Goal: Task Accomplishment & Management: Manage account settings

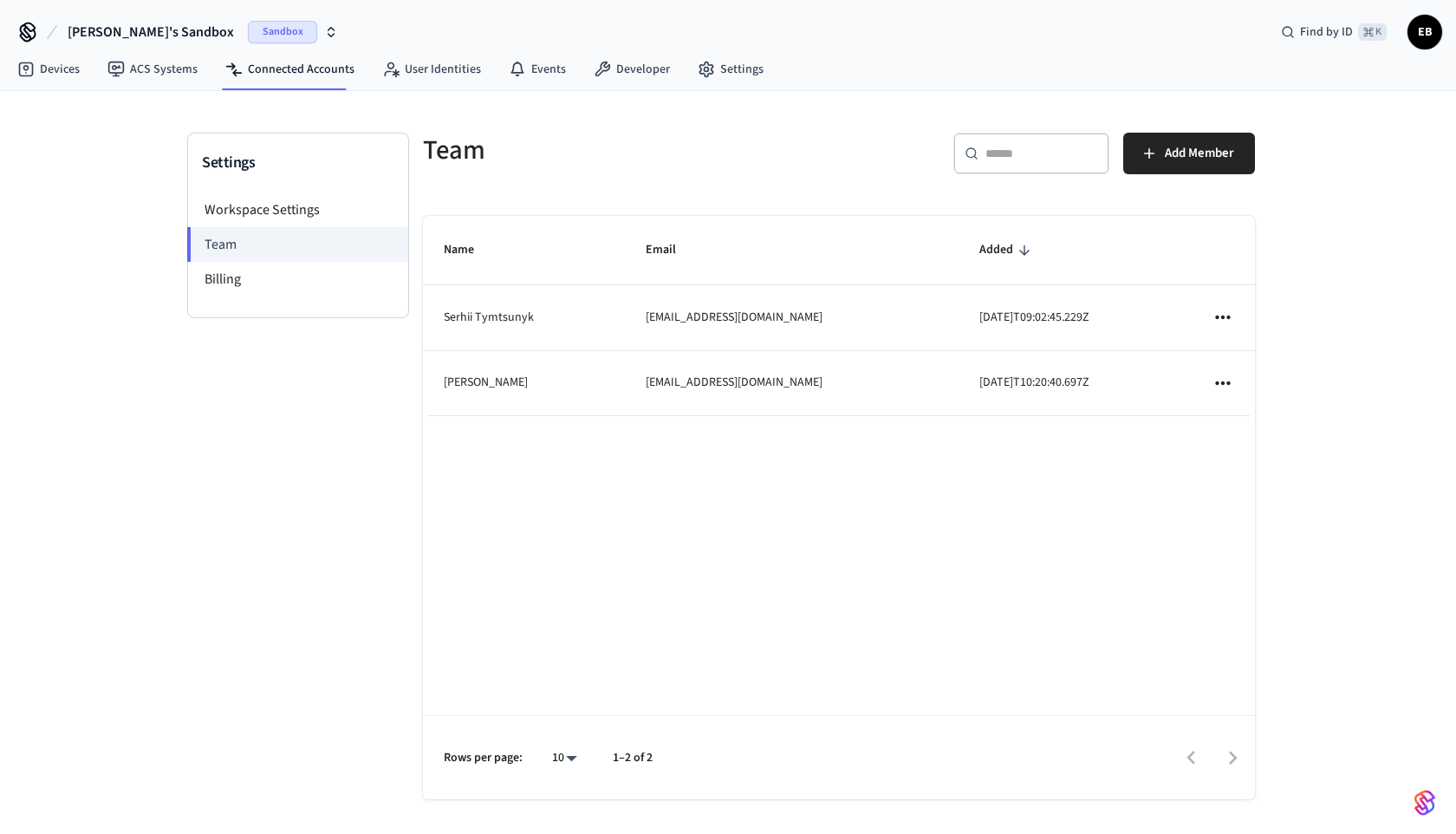
click at [1215, 168] on button "Add Member" at bounding box center [1190, 154] width 132 height 42
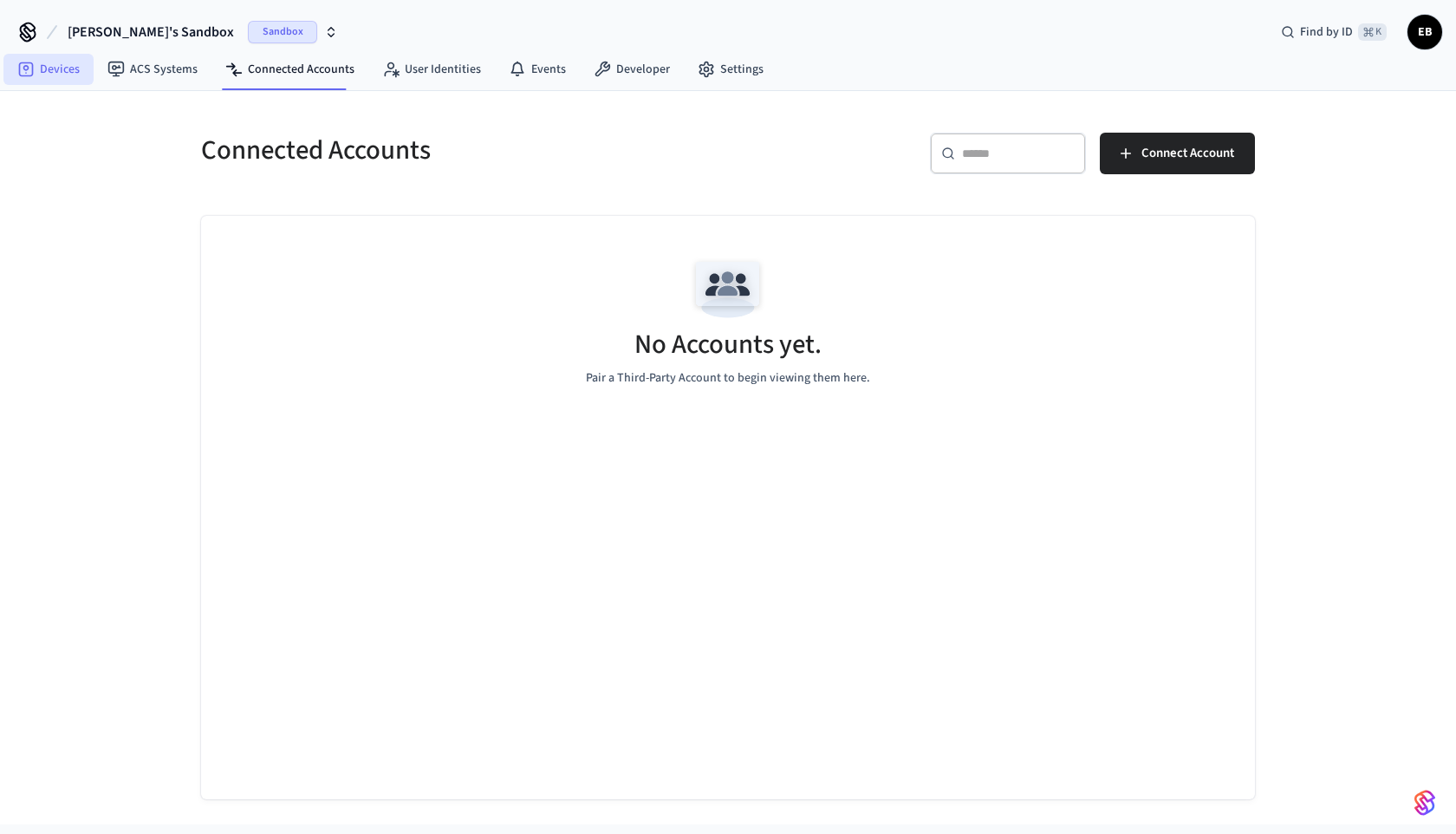
click at [63, 75] on link "Devices" at bounding box center [49, 69] width 91 height 31
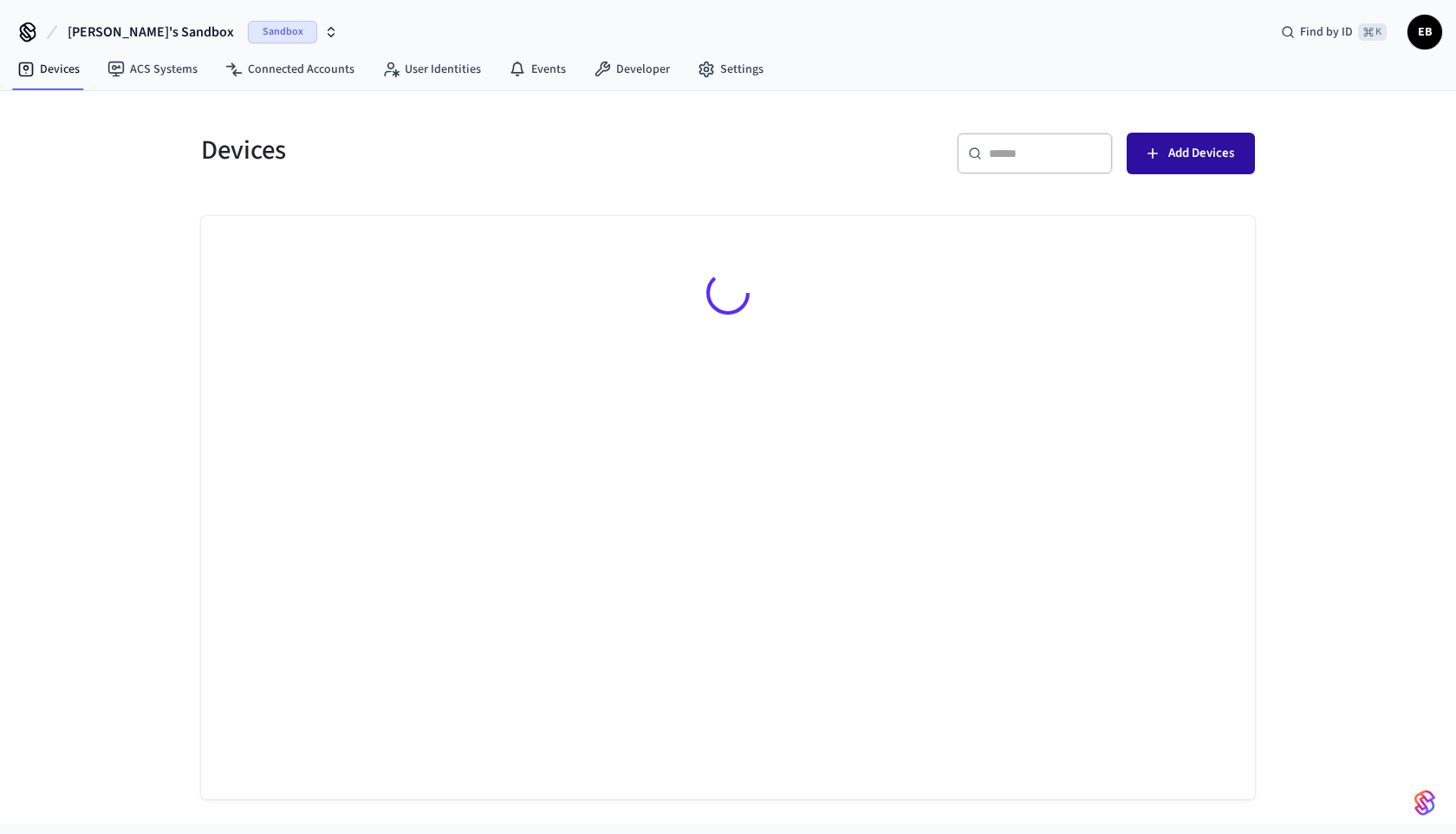
click at [1205, 153] on span "Add Devices" at bounding box center [1201, 154] width 66 height 23
